Goal: Find specific page/section: Find specific page/section

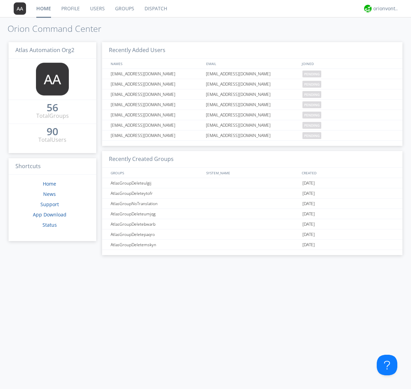
click at [155, 9] on link "Dispatch" at bounding box center [155, 8] width 33 height 17
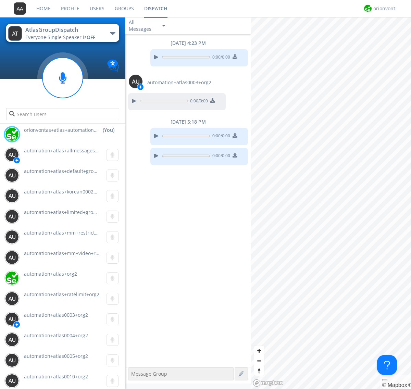
click at [112, 33] on div "button" at bounding box center [112, 33] width 5 height 3
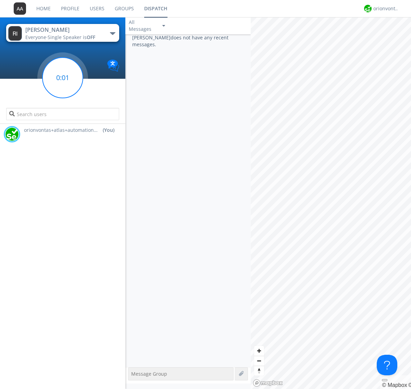
click at [63, 78] on g at bounding box center [62, 78] width 40 height 40
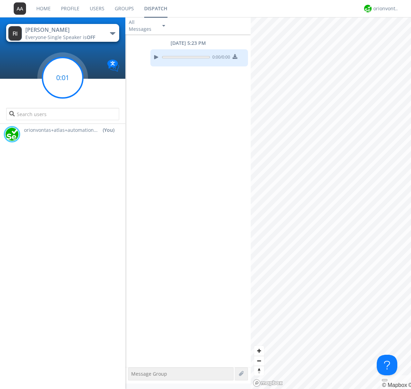
click at [63, 78] on g at bounding box center [62, 78] width 40 height 40
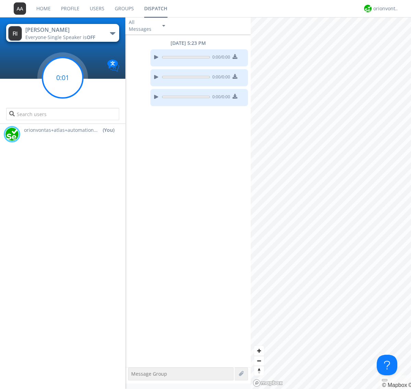
click at [63, 78] on g at bounding box center [62, 78] width 40 height 40
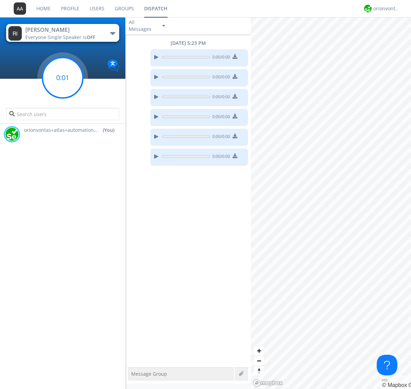
click at [63, 78] on g at bounding box center [62, 78] width 40 height 40
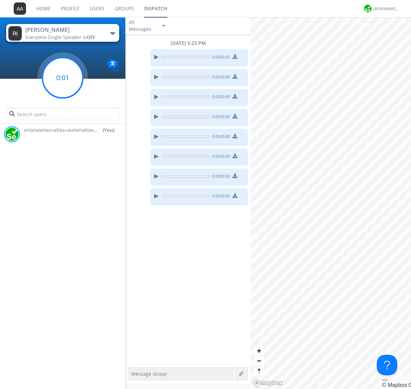
click at [63, 78] on g at bounding box center [62, 78] width 40 height 40
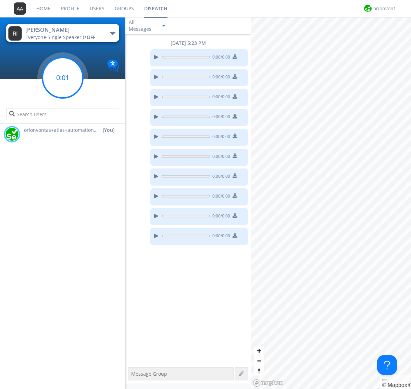
click at [63, 78] on g at bounding box center [62, 78] width 40 height 40
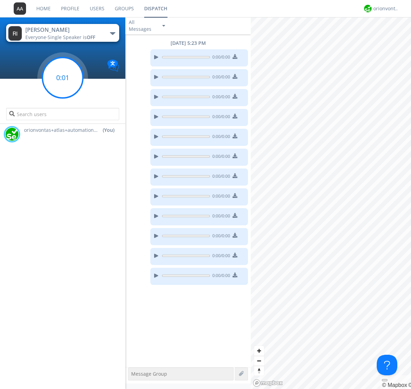
click at [63, 78] on g at bounding box center [62, 78] width 40 height 40
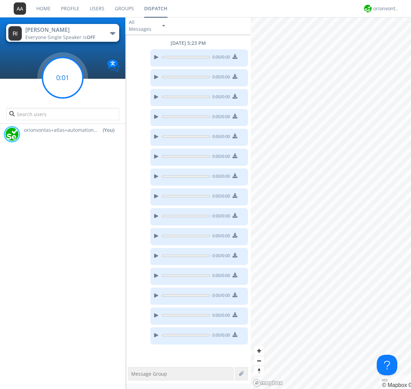
click at [63, 78] on g at bounding box center [62, 78] width 40 height 40
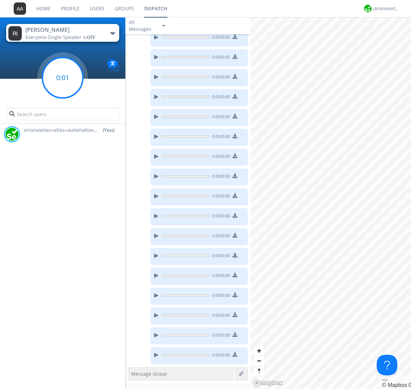
click at [63, 78] on g at bounding box center [62, 78] width 40 height 40
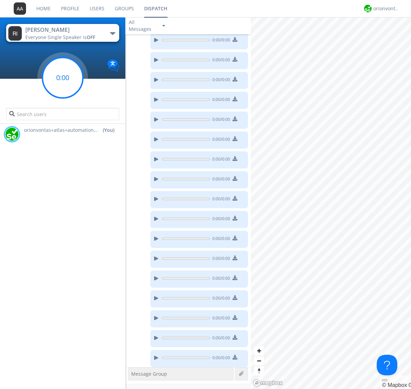
scroll to position [60, 0]
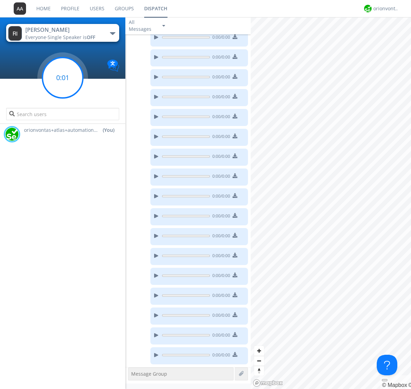
click at [63, 78] on g at bounding box center [62, 78] width 40 height 40
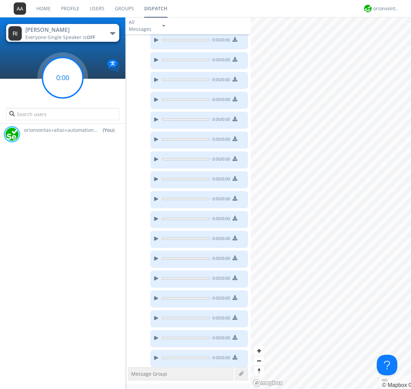
scroll to position [100, 0]
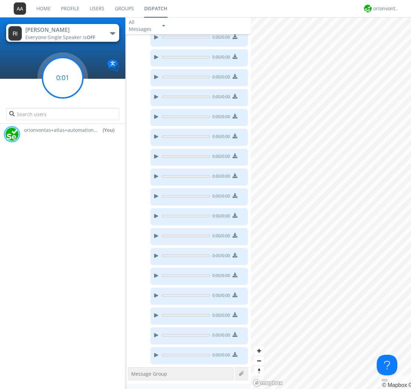
click at [63, 78] on g at bounding box center [62, 78] width 40 height 40
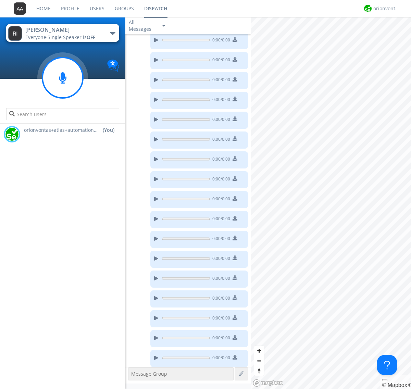
scroll to position [120, 0]
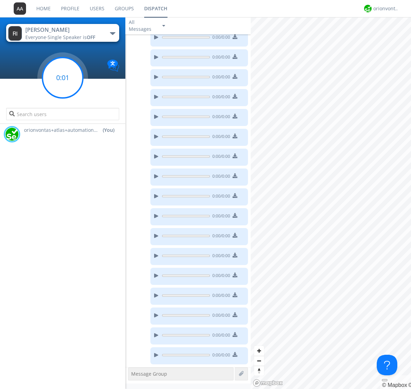
click at [63, 78] on g at bounding box center [62, 78] width 40 height 40
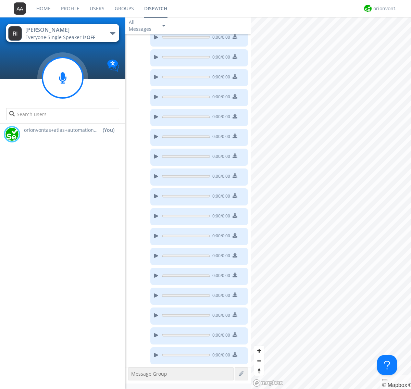
scroll to position [180, 0]
click at [63, 78] on g at bounding box center [62, 78] width 40 height 40
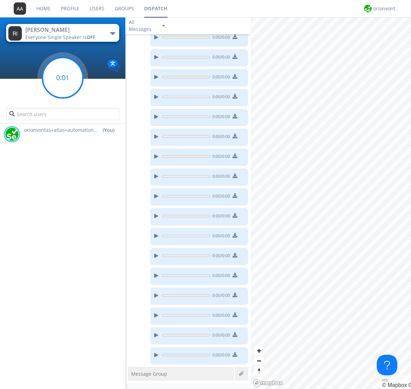
click at [63, 78] on g at bounding box center [62, 78] width 40 height 40
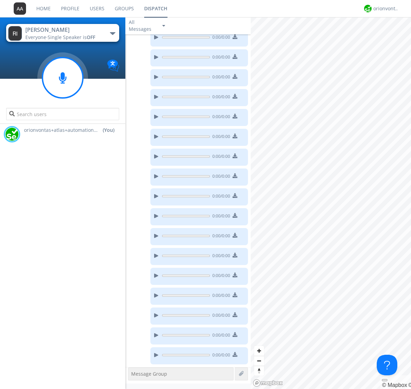
scroll to position [279, 0]
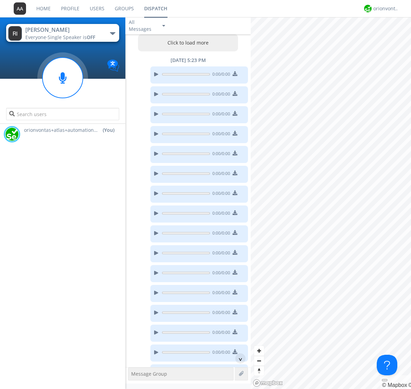
click at [186, 43] on button "Click to load more" at bounding box center [188, 42] width 100 height 17
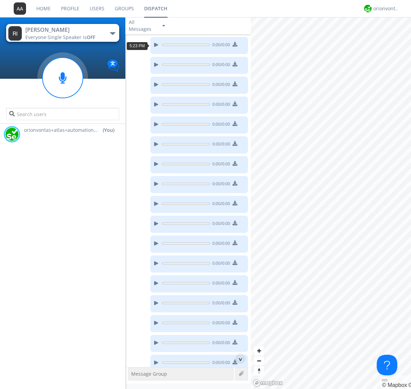
scroll to position [12, 0]
